Goal: Transaction & Acquisition: Obtain resource

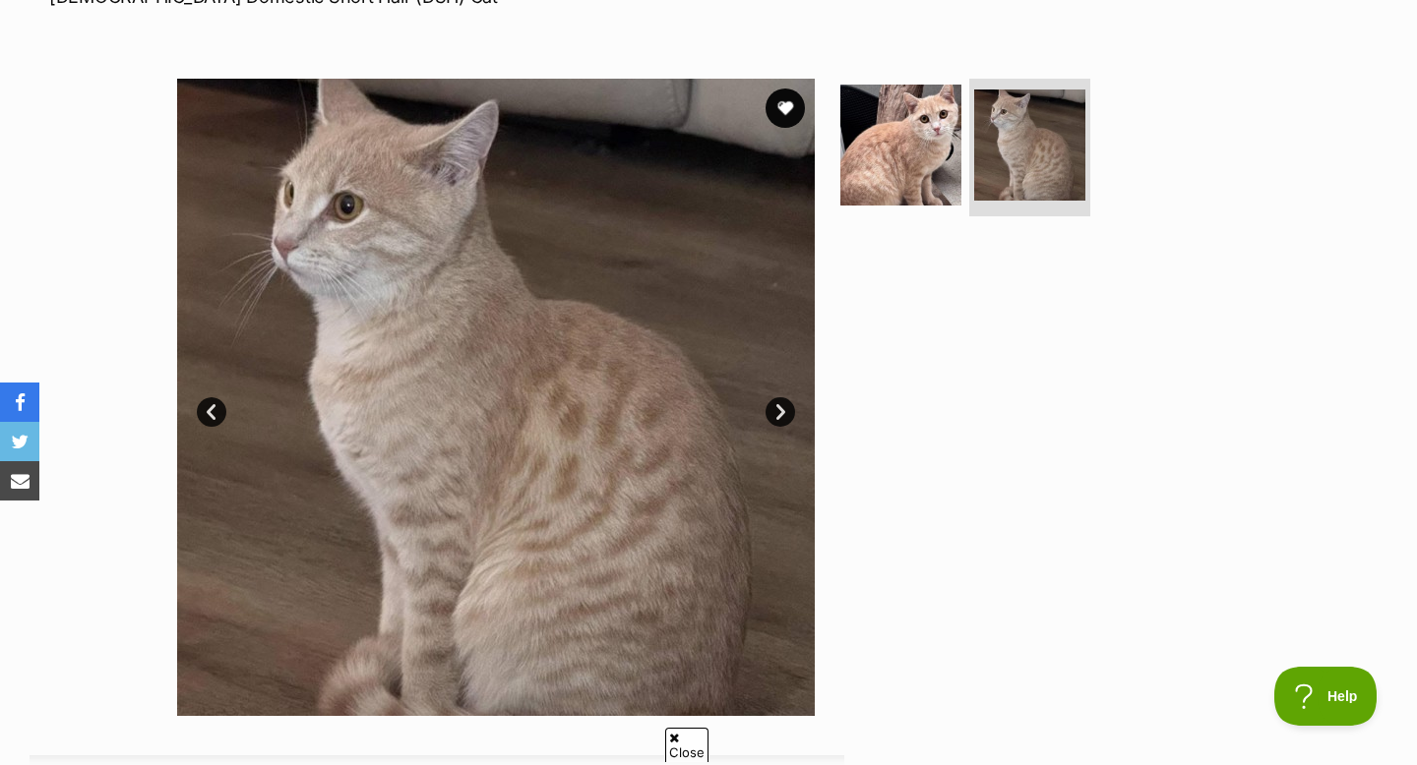
scroll to position [328, 0]
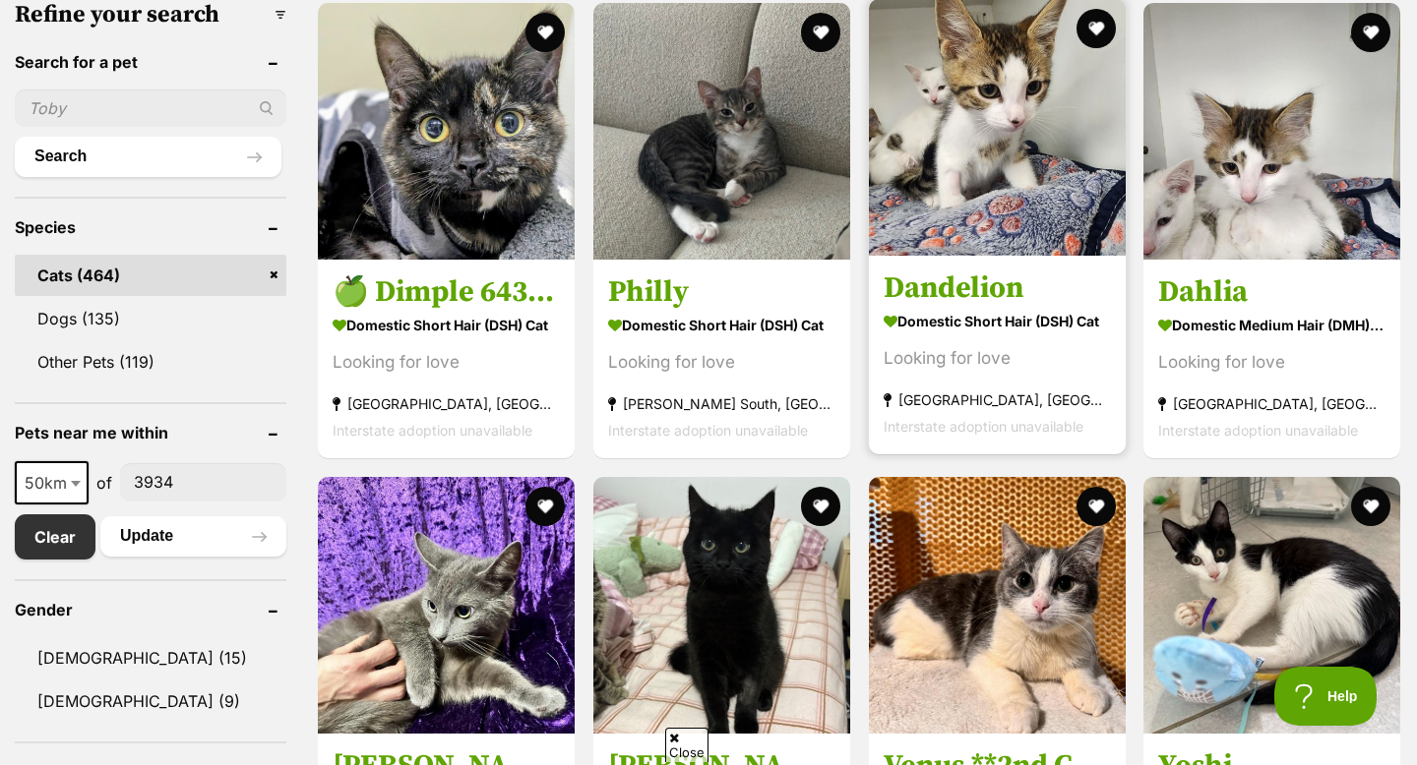
scroll to position [641, 0]
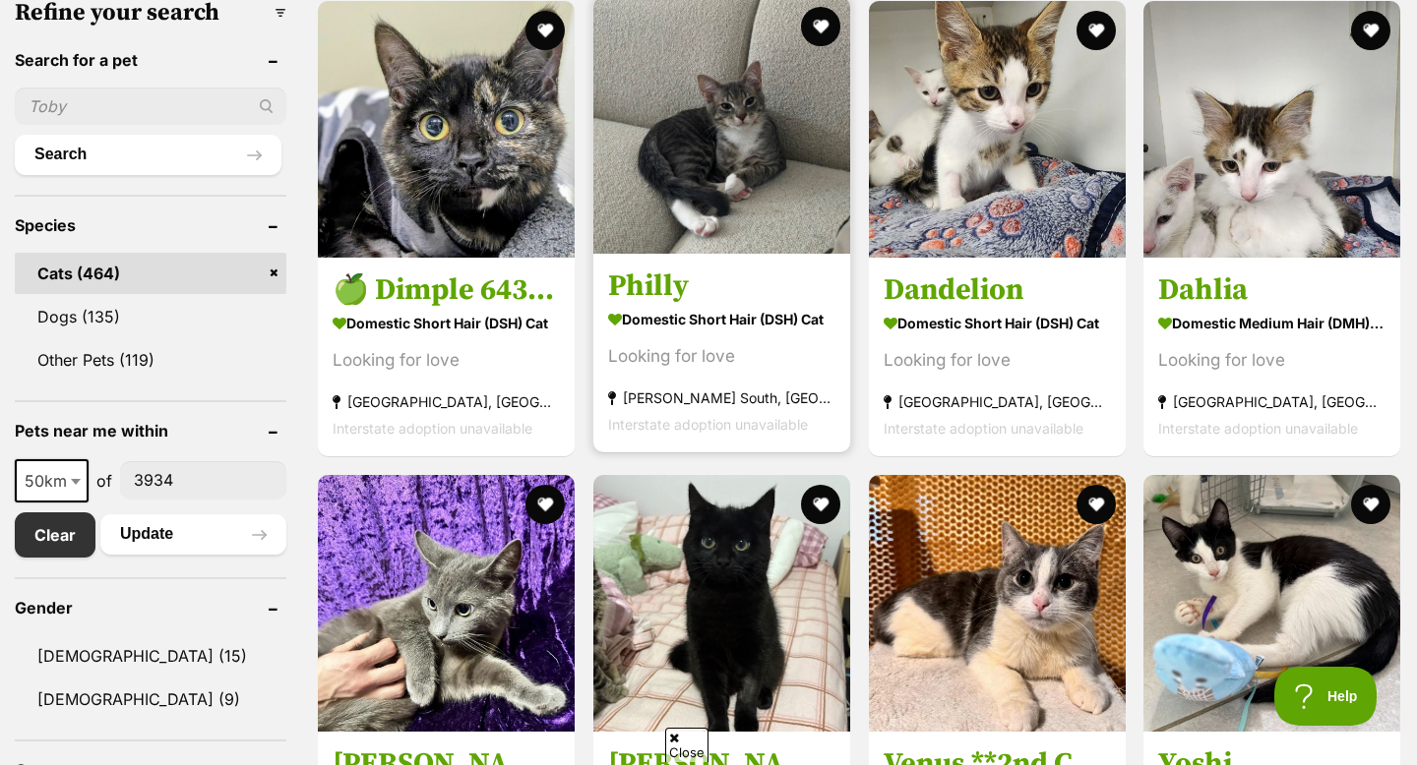
click at [471, 161] on img at bounding box center [446, 129] width 257 height 257
